Goal: Find specific page/section: Find specific page/section

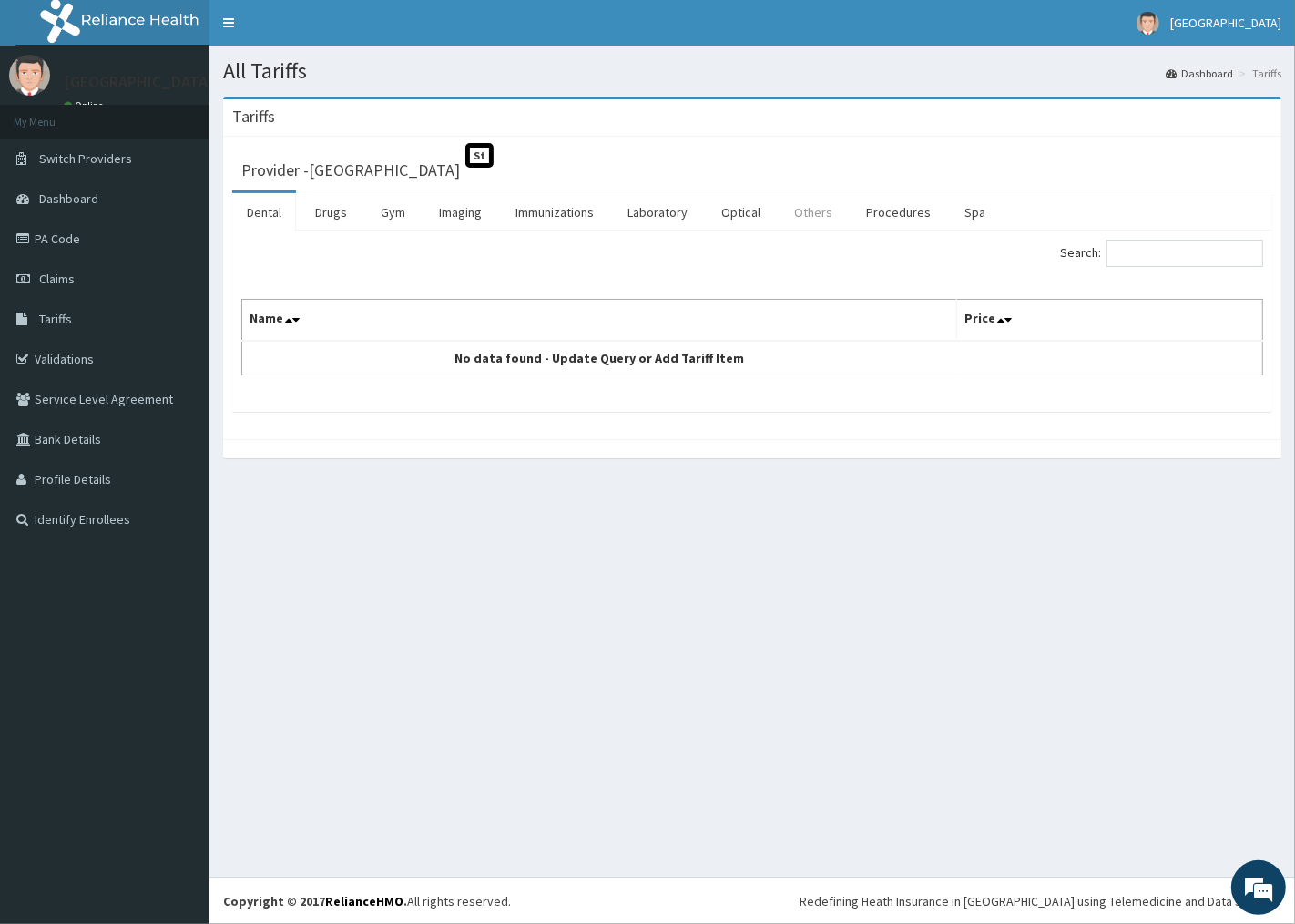
click at [790, 214] on link "Others" at bounding box center [813, 212] width 67 height 39
click at [1162, 242] on input "Search:" at bounding box center [1185, 253] width 156 height 28
type input "BLOOD"
click at [652, 216] on link "Laboratory" at bounding box center [658, 212] width 89 height 39
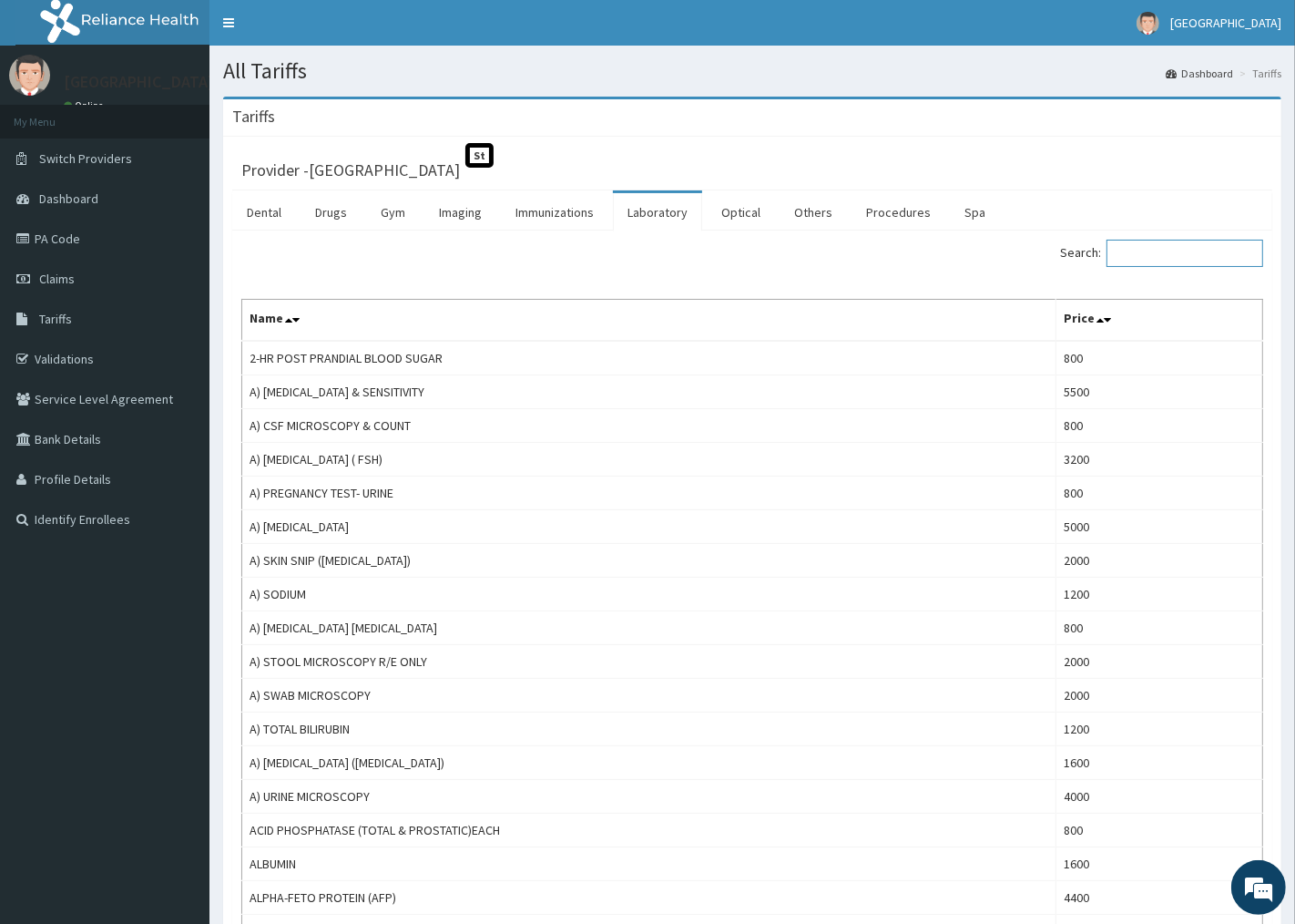
click at [1153, 244] on input "Search:" at bounding box center [1185, 253] width 156 height 28
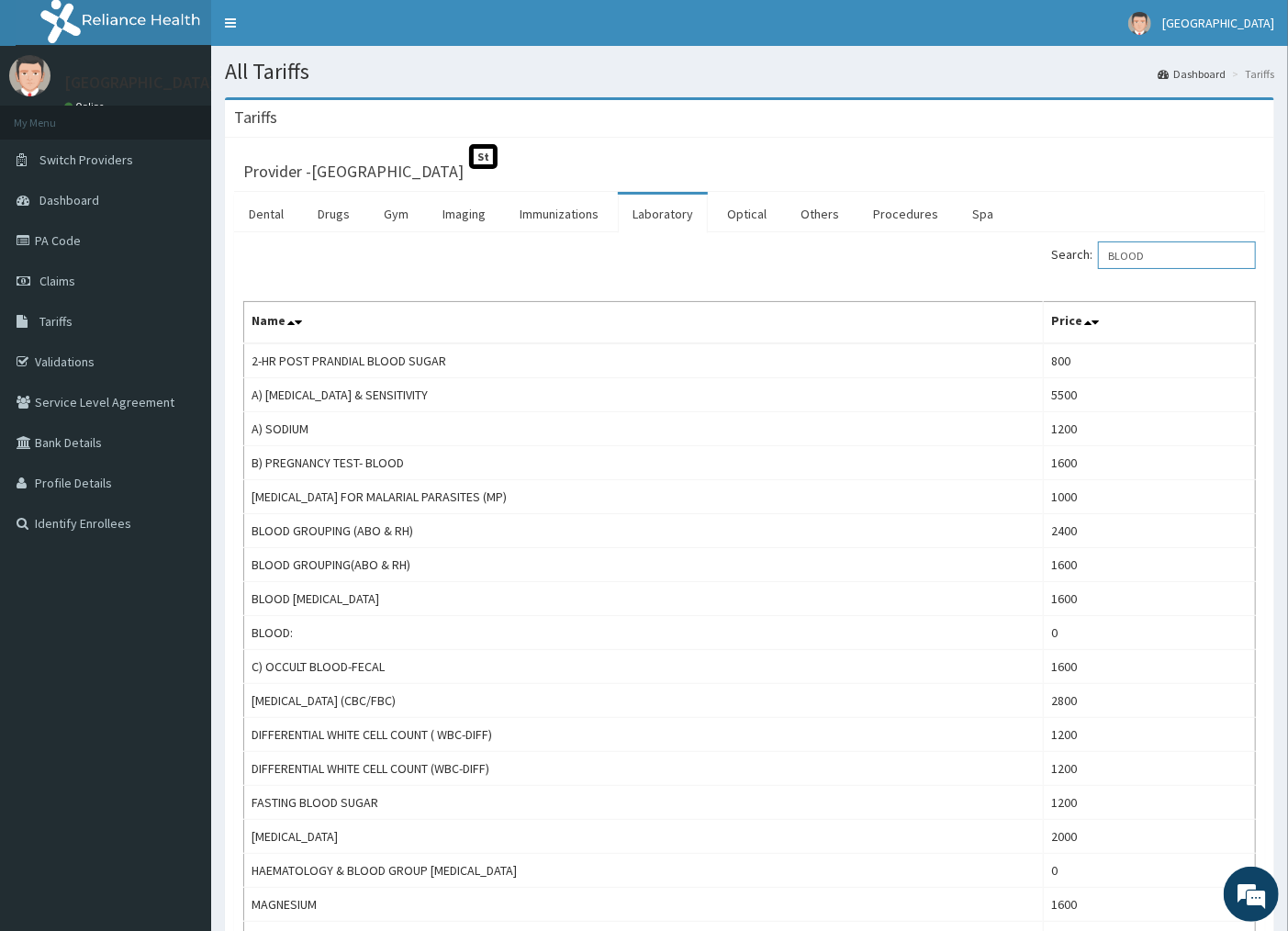
drag, startPoint x: 1219, startPoint y: 245, endPoint x: 957, endPoint y: 295, distance: 266.7
click at [958, 295] on div "Search: BLOOD Name Price 2-HR POST PRANDIAL BLOOD SUGAR 800 A) [MEDICAL_DATA] &…" at bounding box center [750, 700] width 1013 height 918
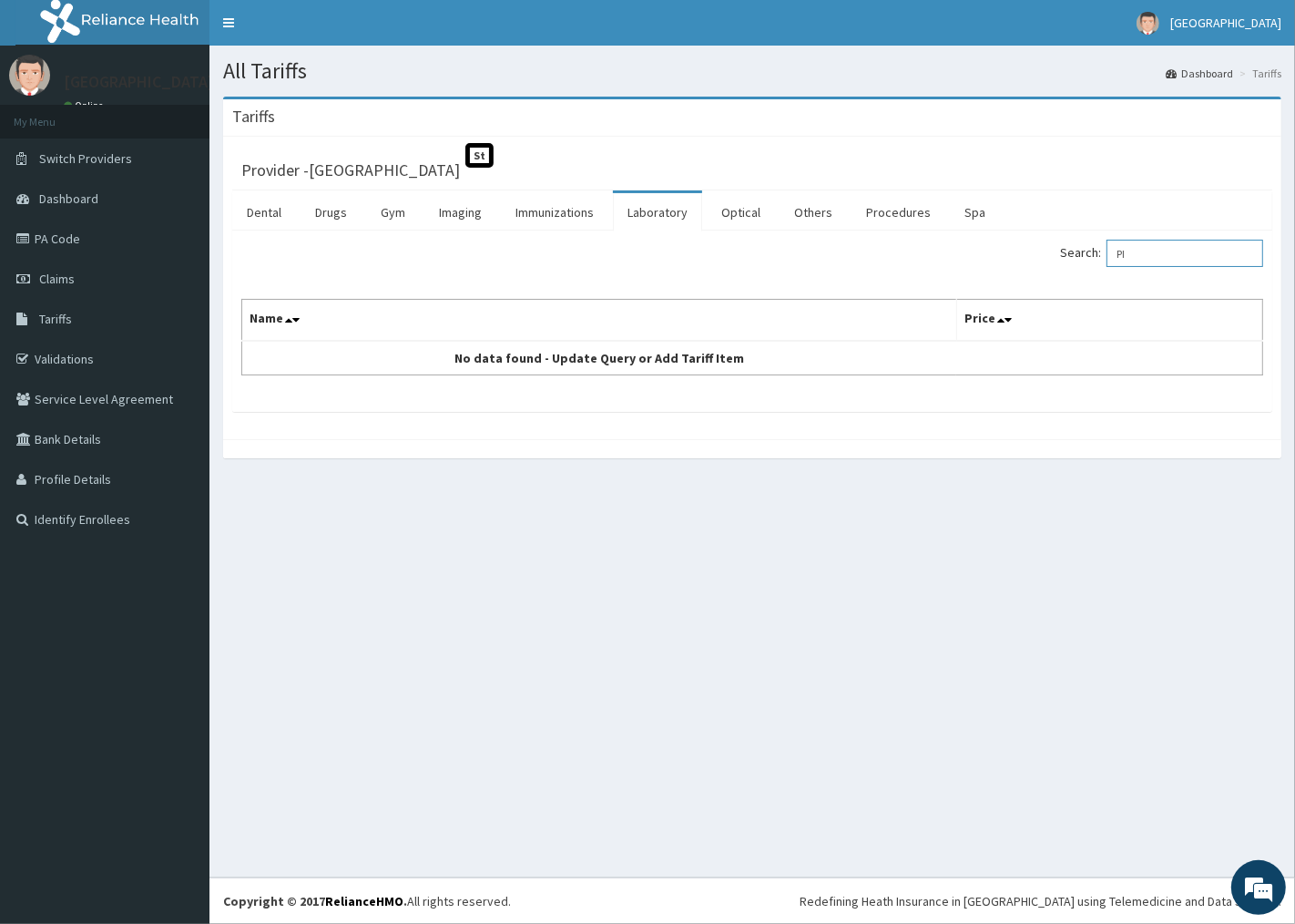
type input "P"
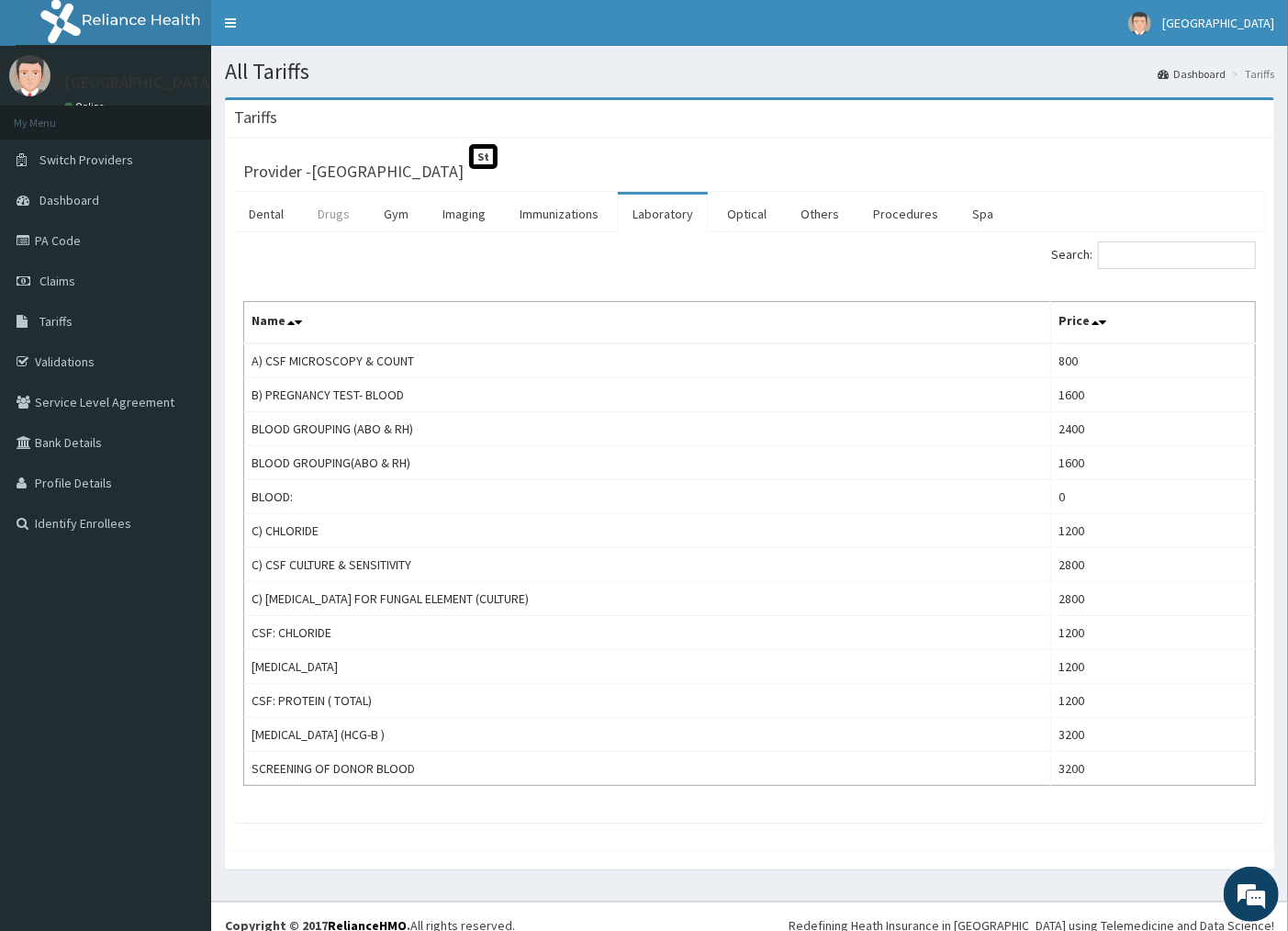
click at [344, 207] on link "Drugs" at bounding box center [334, 213] width 62 height 39
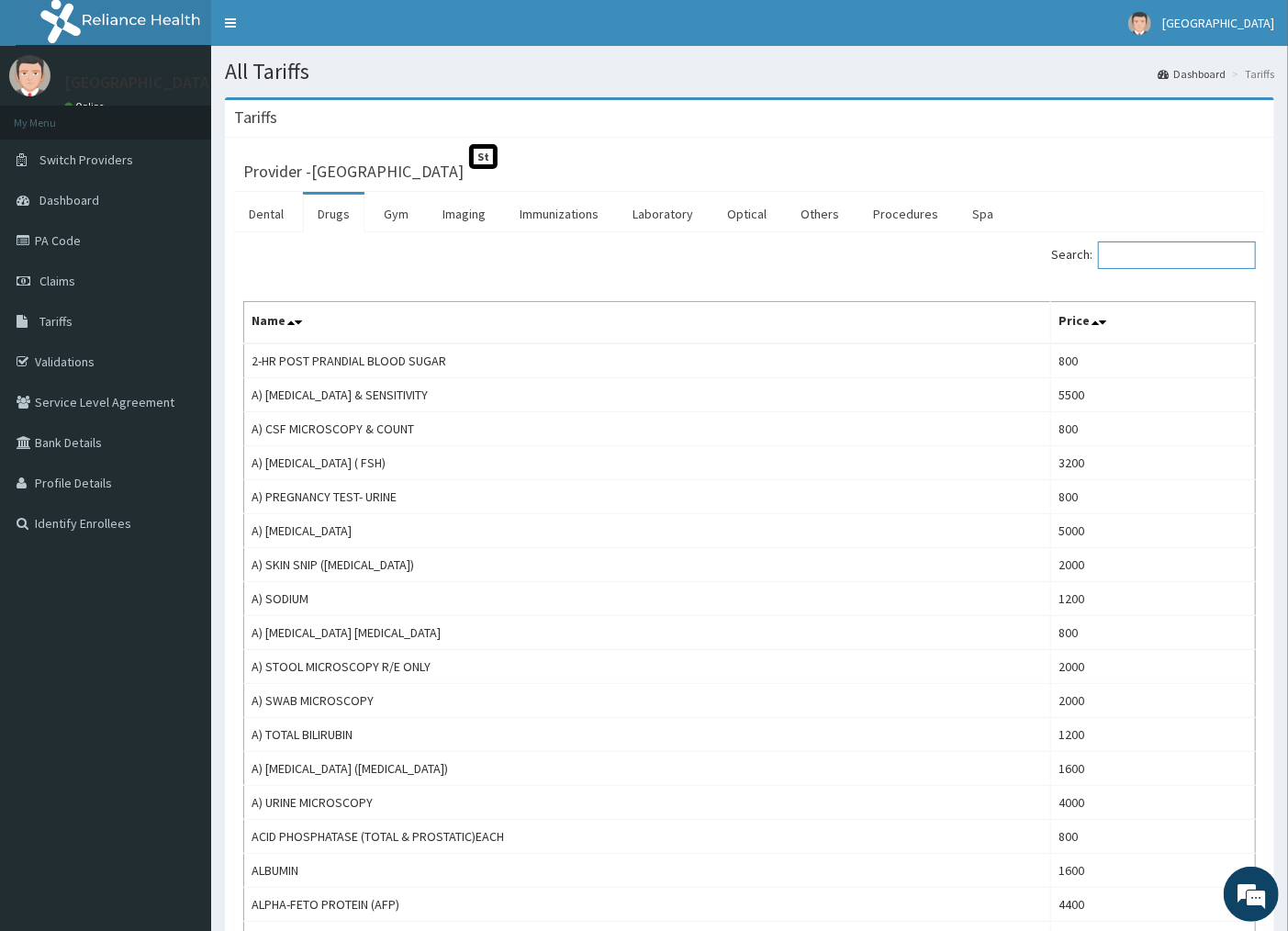
click at [1153, 259] on input "Search:" at bounding box center [1176, 255] width 158 height 28
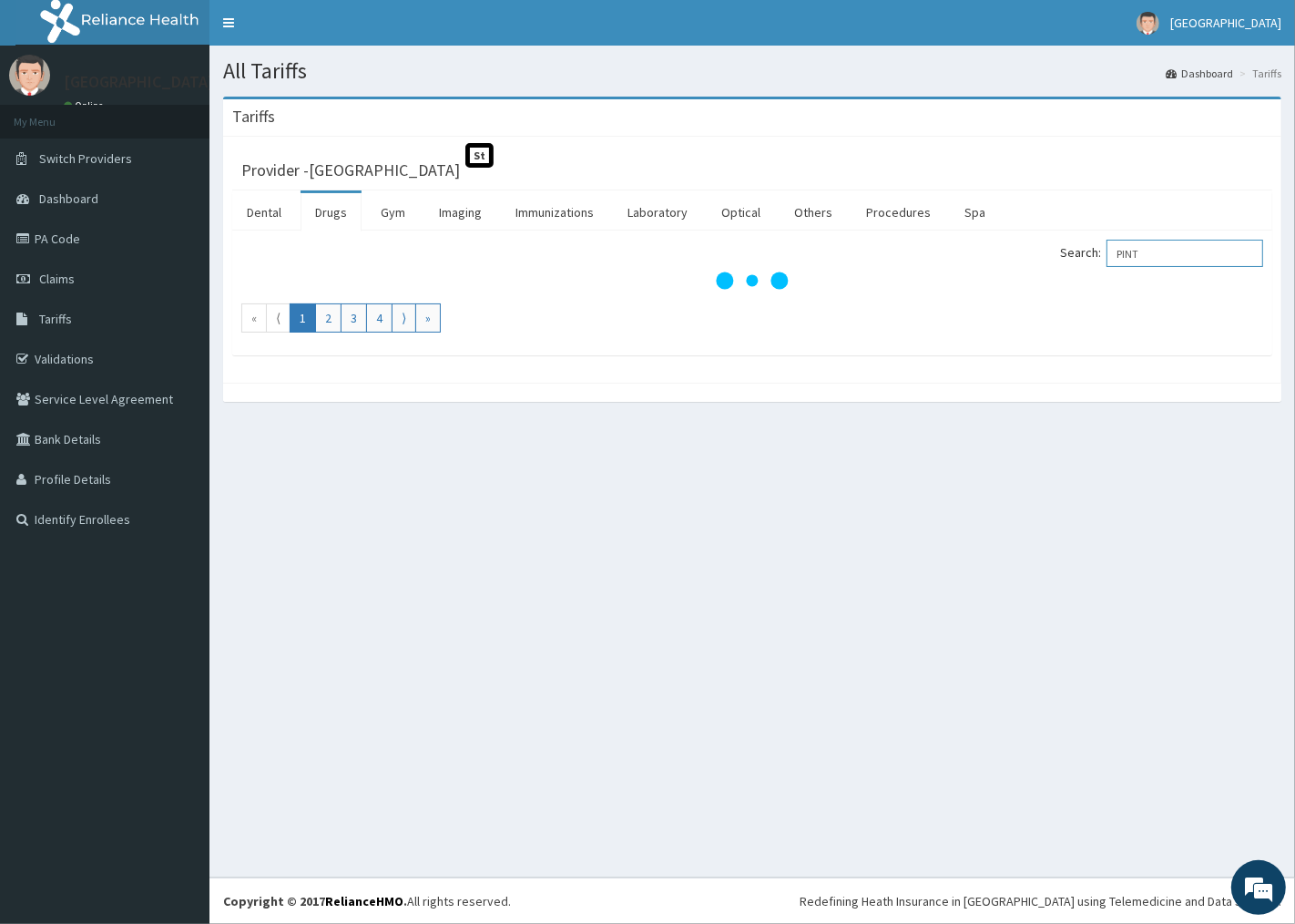
type input "PINT"
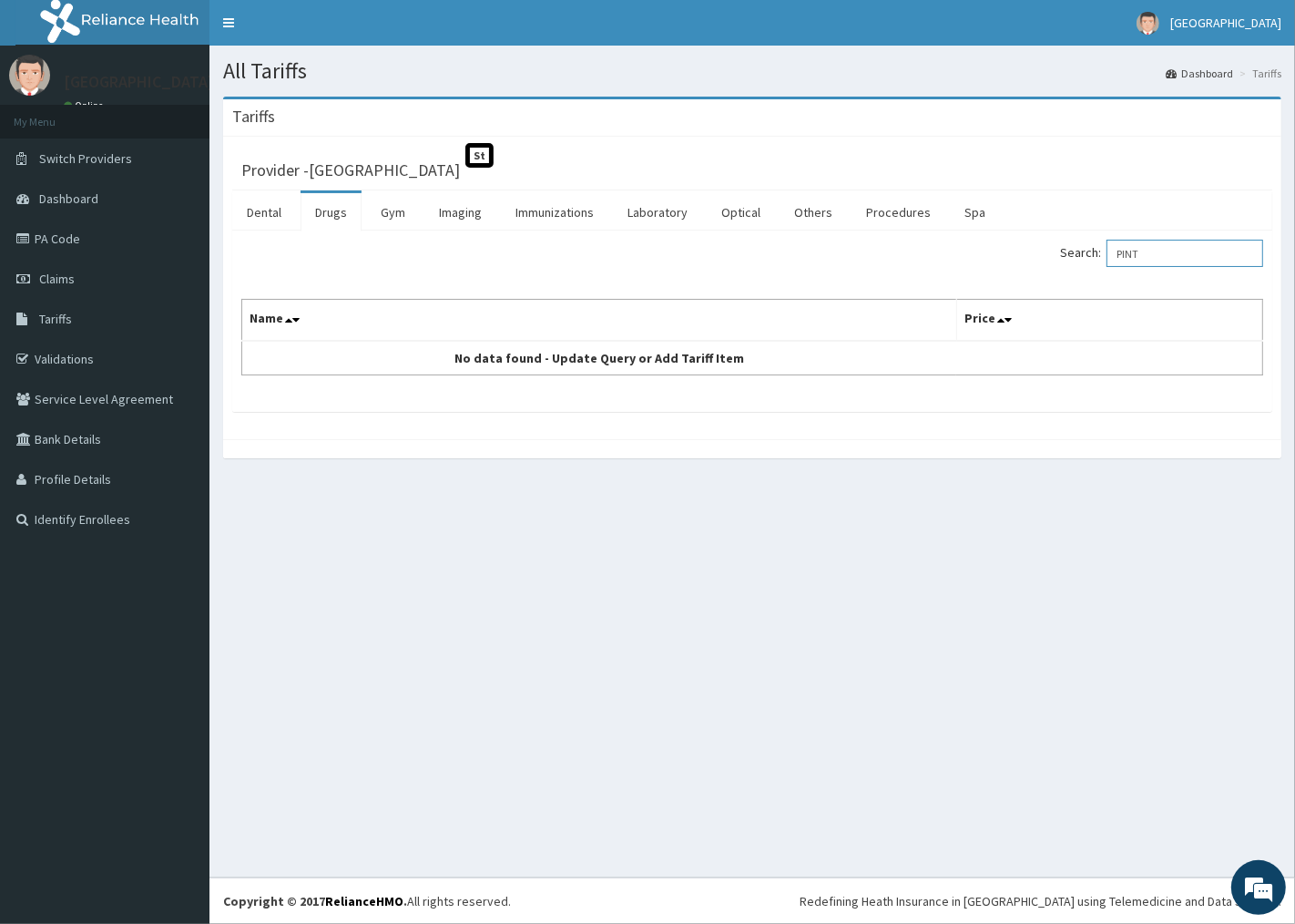
drag, startPoint x: 1187, startPoint y: 246, endPoint x: 1080, endPoint y: 252, distance: 107.2
click at [1080, 252] on label "Search: PINT" at bounding box center [1161, 253] width 203 height 28
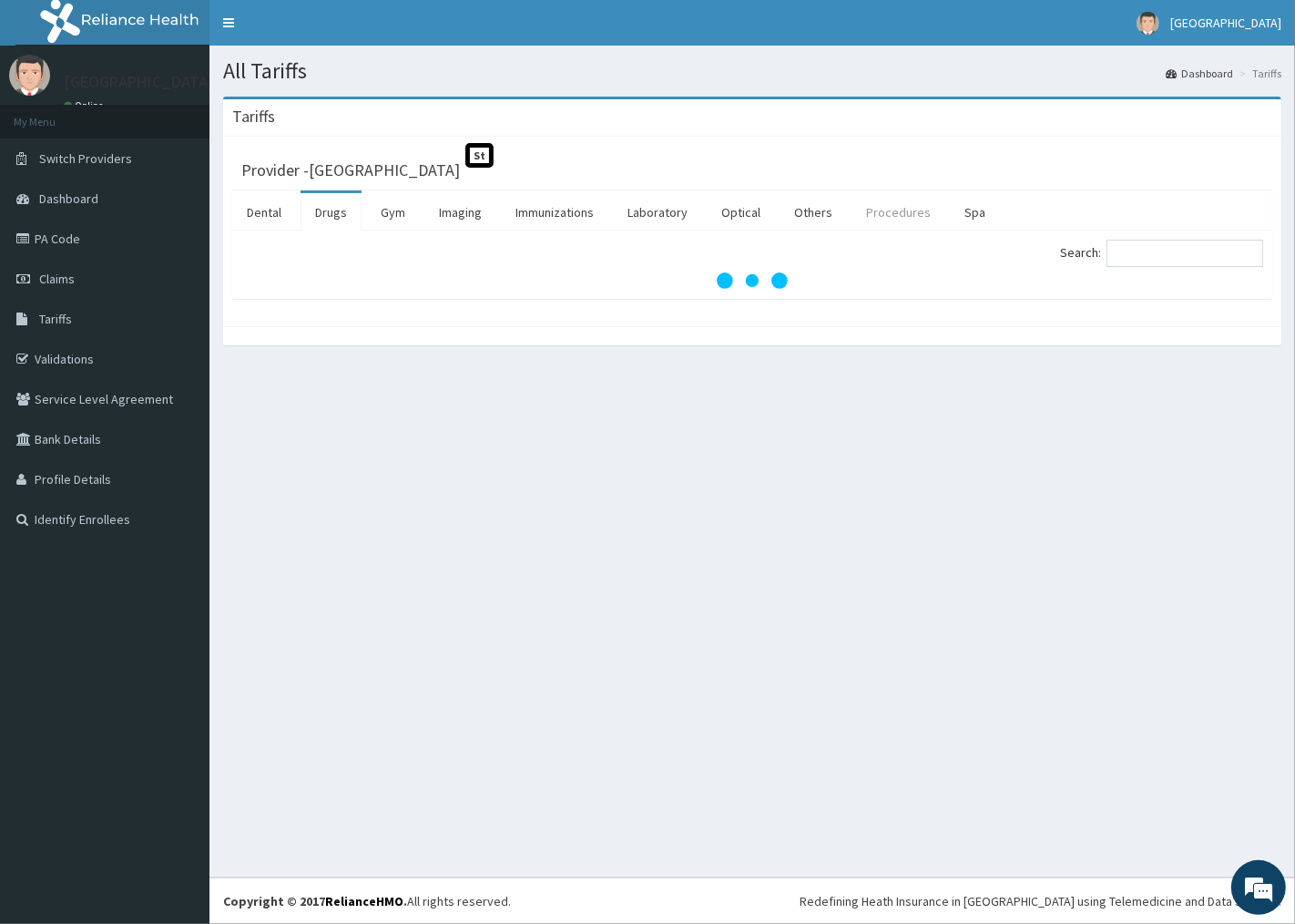
click at [912, 215] on link "Procedures" at bounding box center [898, 212] width 94 height 39
click at [1140, 253] on input "Search:" at bounding box center [1185, 253] width 156 height 28
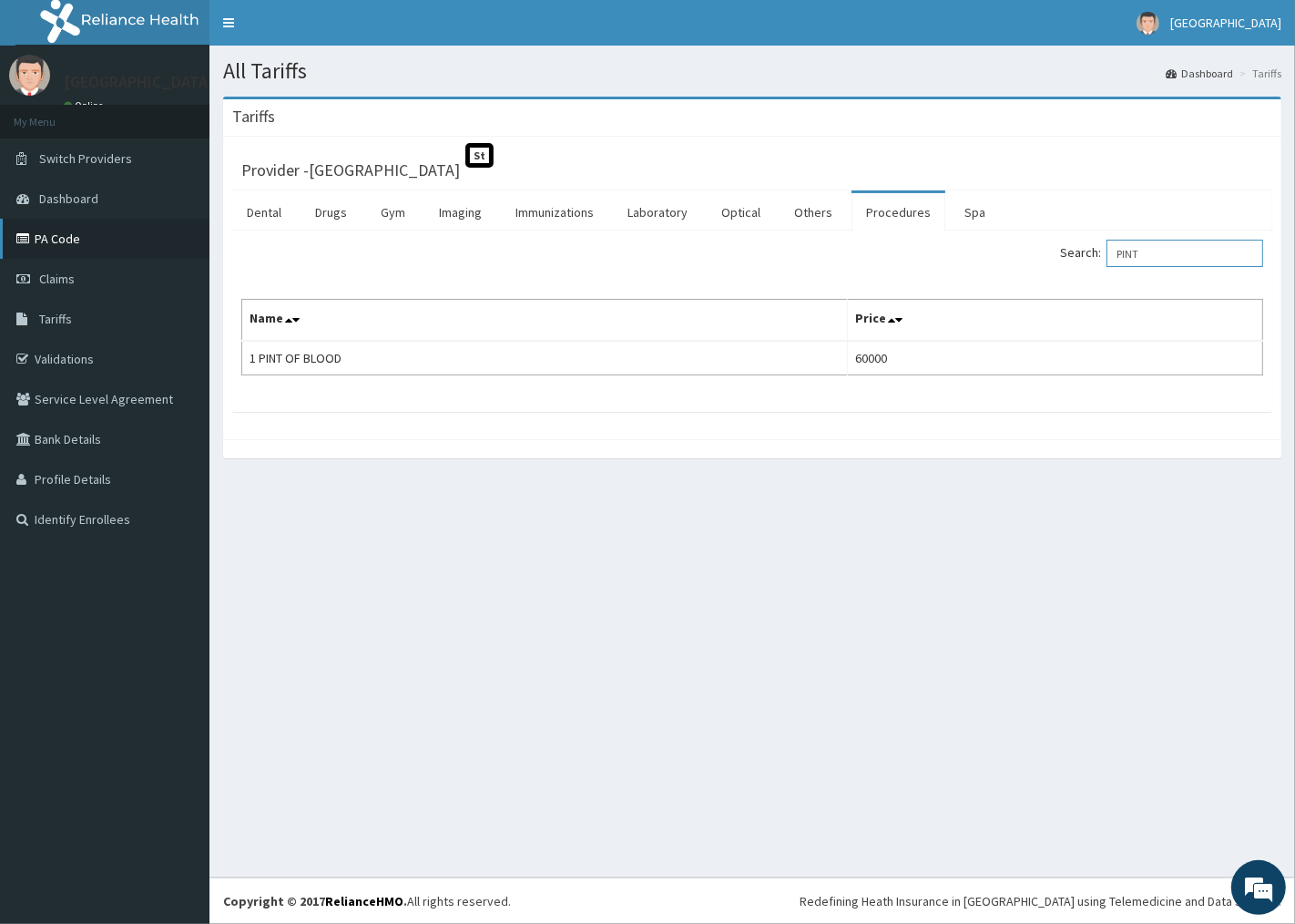
type input "PINT"
click at [40, 220] on link "PA Code" at bounding box center [105, 238] width 210 height 41
click at [46, 242] on link "PA Code" at bounding box center [105, 238] width 210 height 41
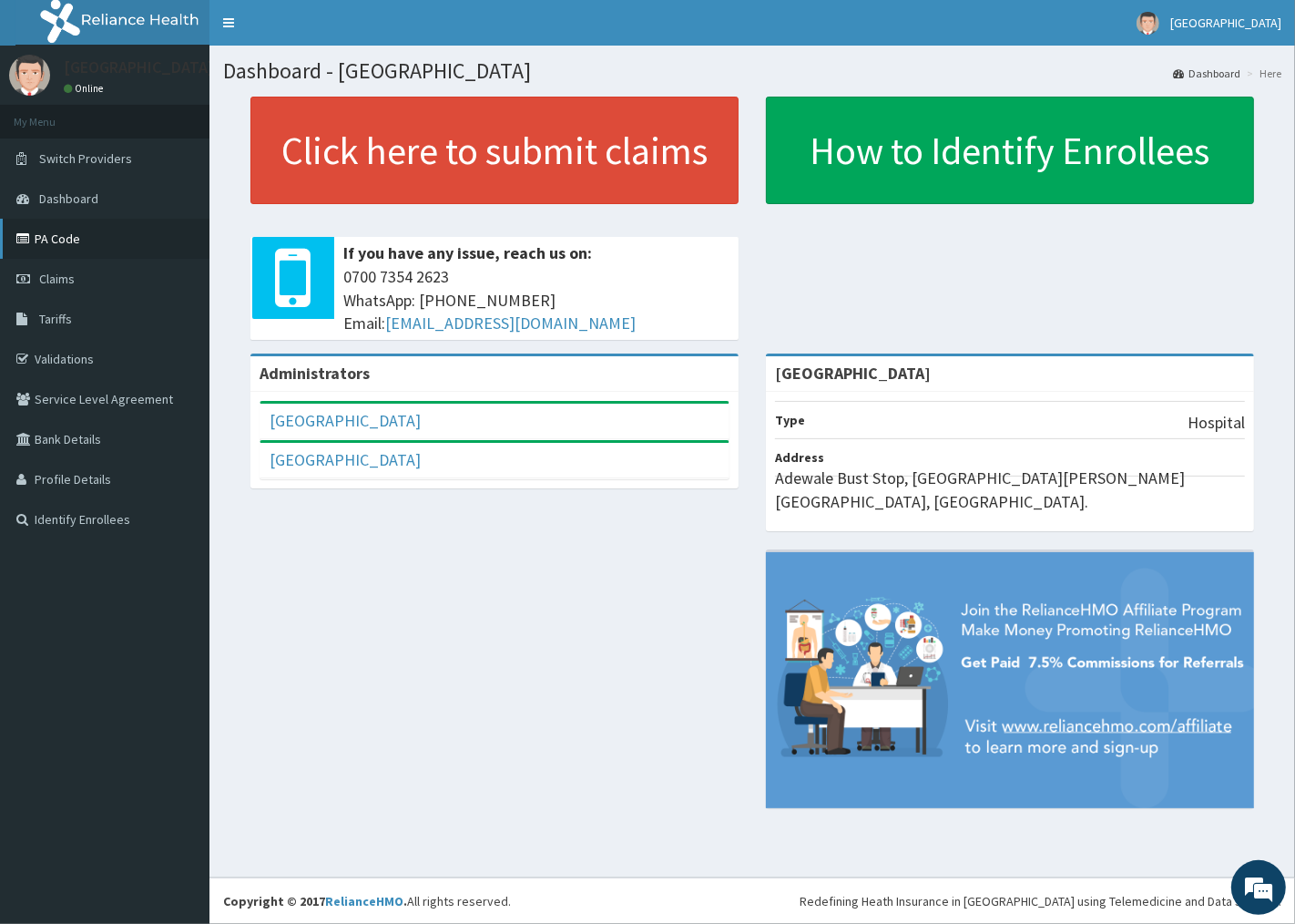
click at [149, 225] on link "PA Code" at bounding box center [105, 238] width 210 height 41
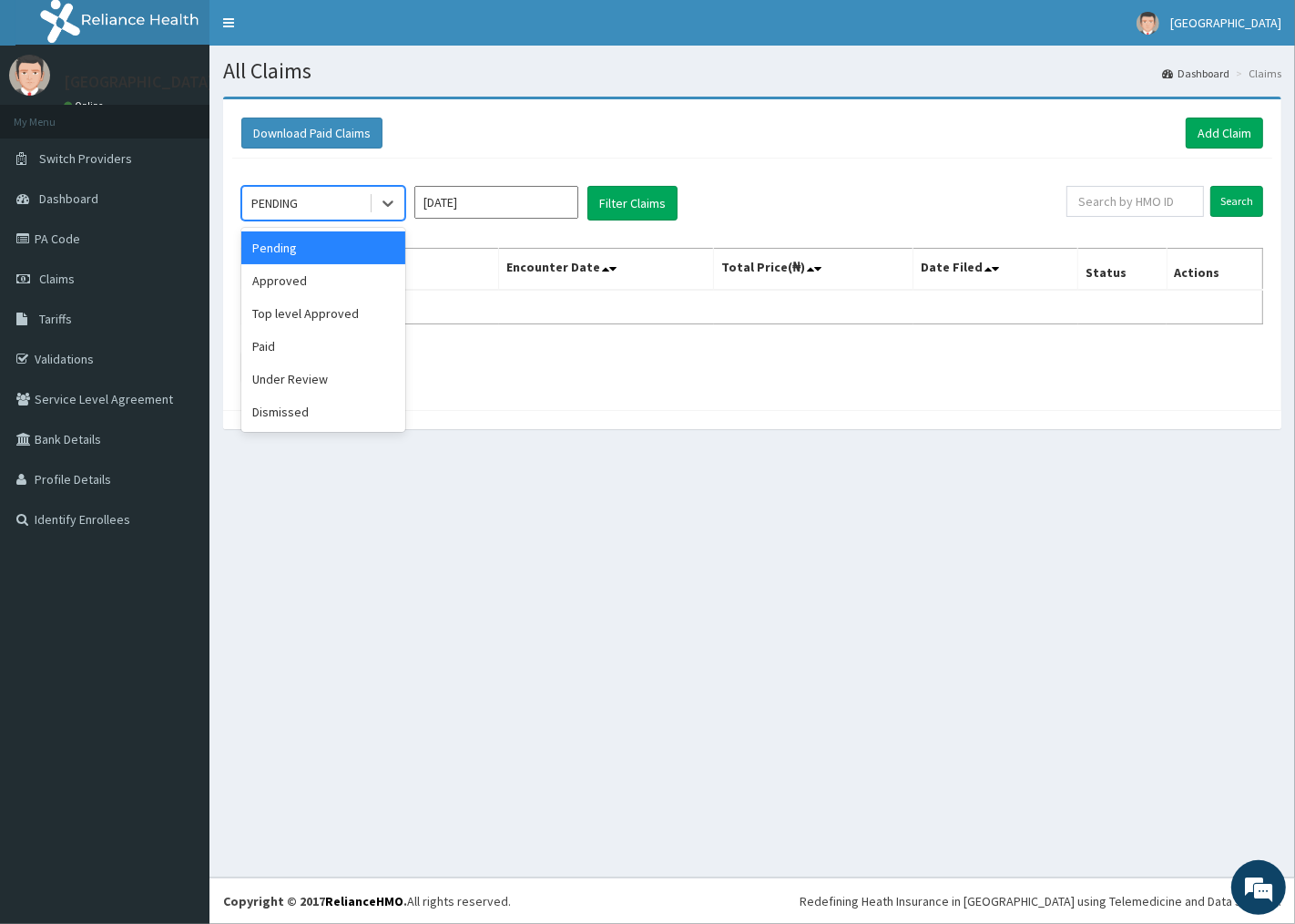
click at [343, 214] on div "PENDING" at bounding box center [306, 203] width 127 height 29
click at [310, 273] on div "Approved" at bounding box center [324, 280] width 164 height 33
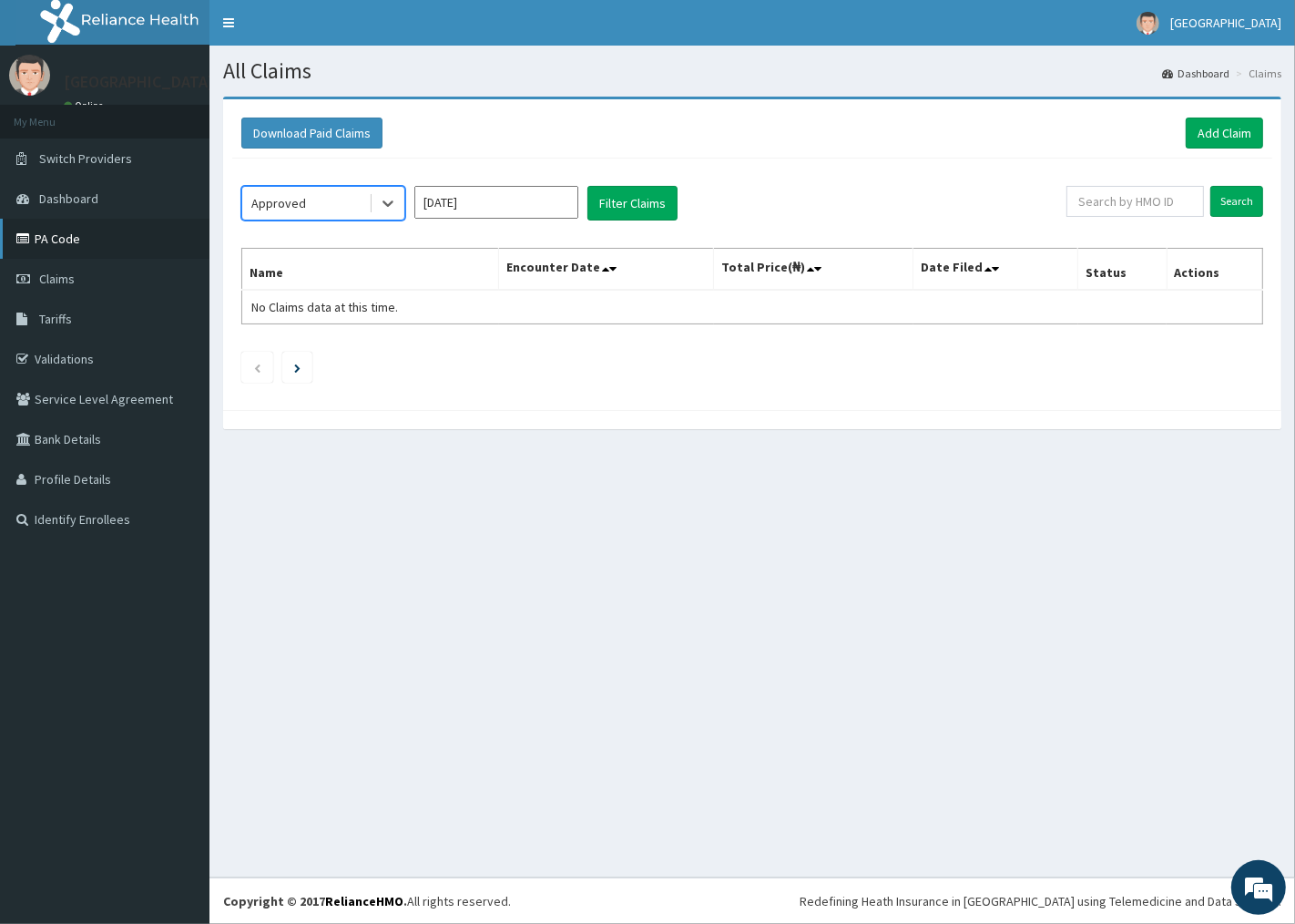
click at [76, 235] on link "PA Code" at bounding box center [105, 238] width 210 height 41
